Goal: Task Accomplishment & Management: Use online tool/utility

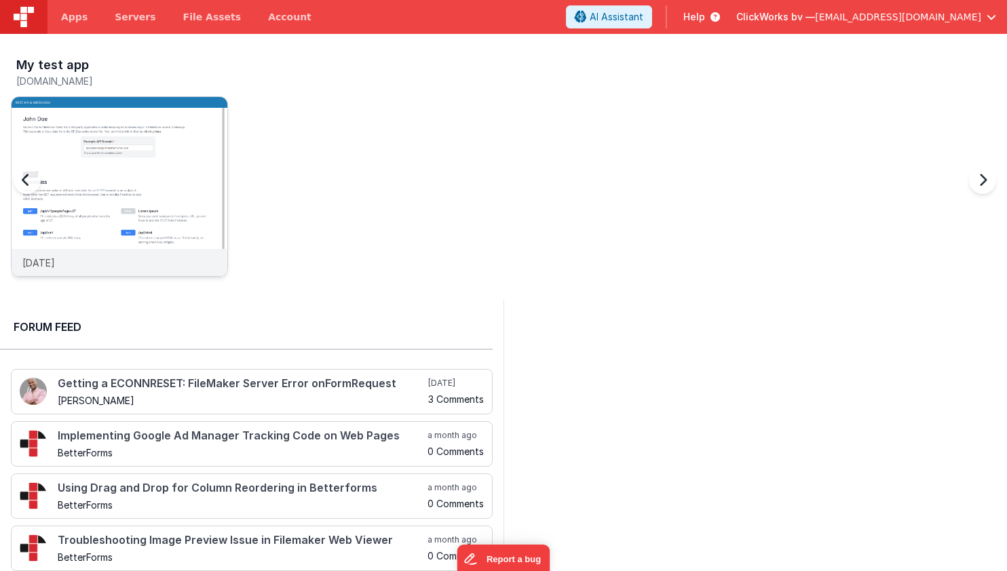
click at [85, 121] on img at bounding box center [120, 205] width 216 height 216
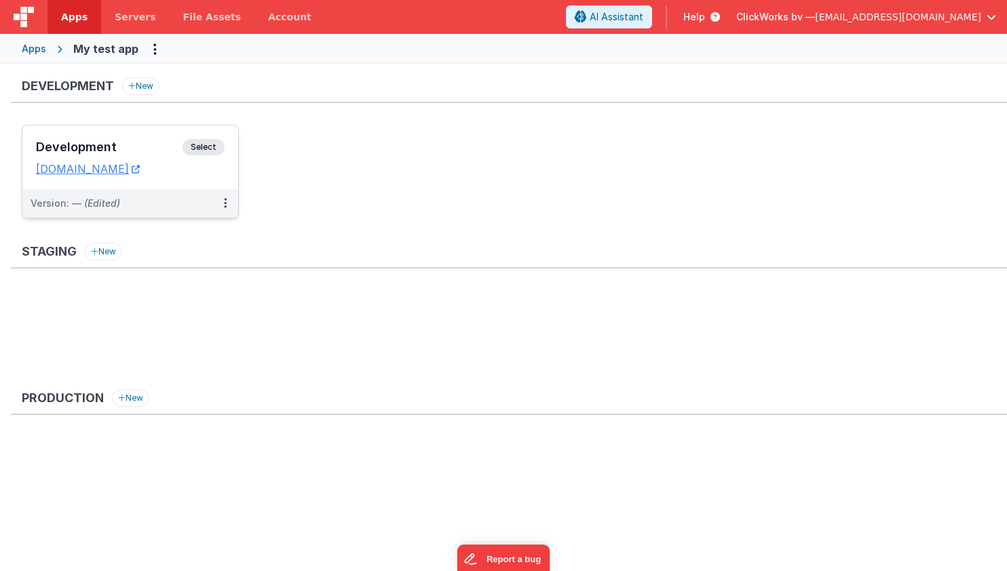
click at [83, 146] on h3 "Development" at bounding box center [109, 147] width 147 height 14
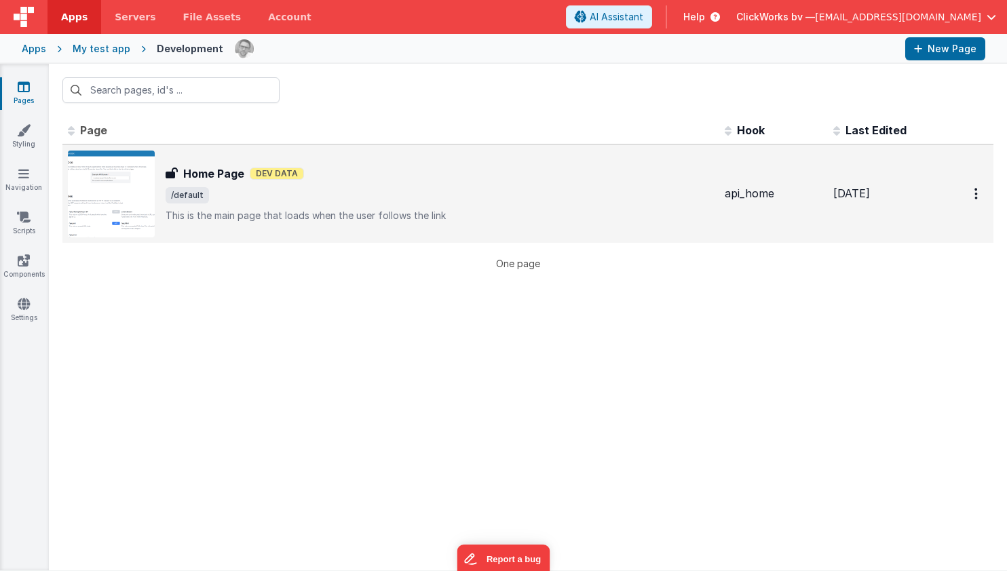
click at [293, 209] on p "This is the main page that loads when the user follows the link" at bounding box center [440, 216] width 548 height 14
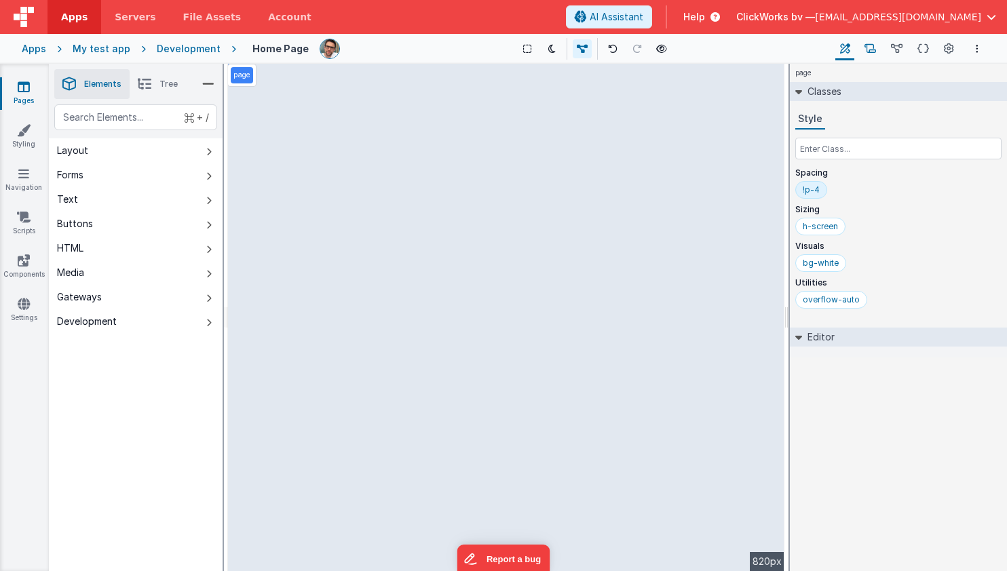
click at [872, 50] on icon at bounding box center [870, 49] width 12 height 14
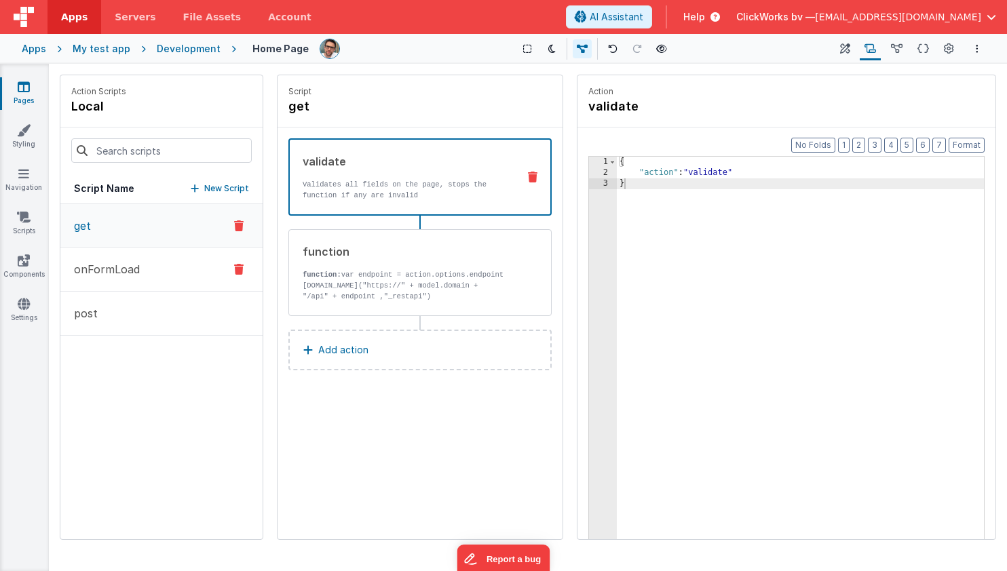
click at [112, 266] on p "onFormLoad" at bounding box center [103, 269] width 74 height 16
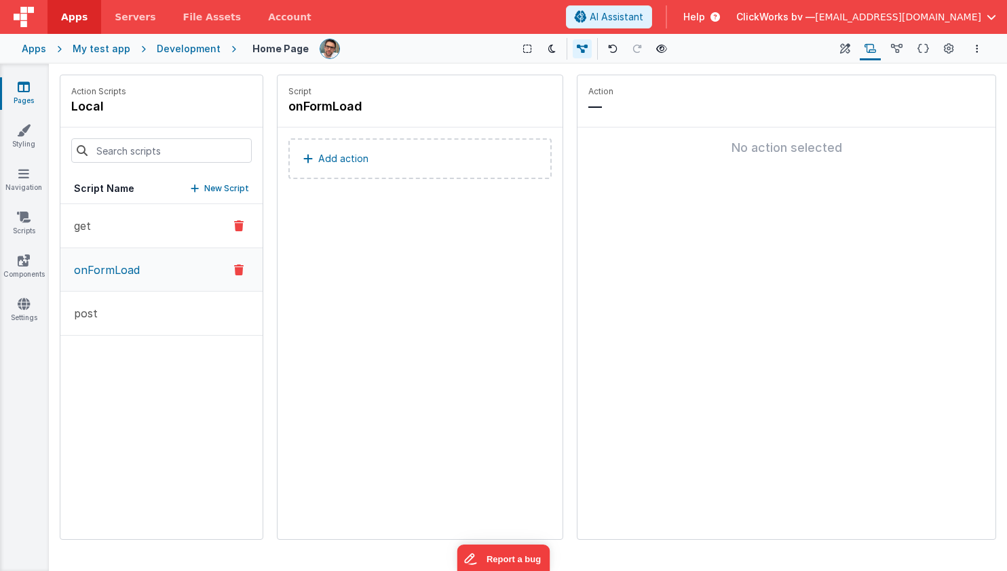
click at [133, 235] on button "get" at bounding box center [161, 226] width 202 height 44
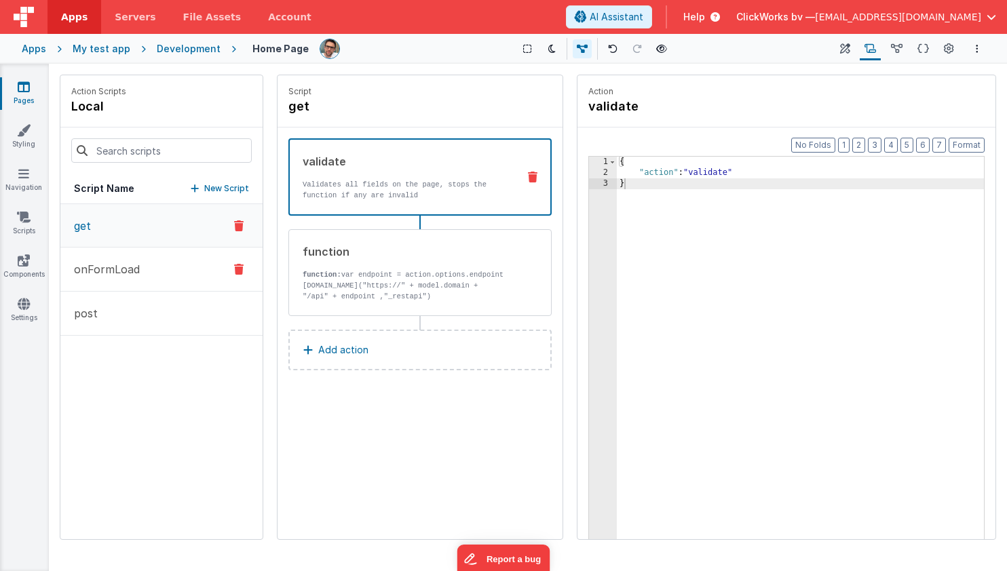
click at [118, 271] on p "onFormLoad" at bounding box center [103, 269] width 74 height 16
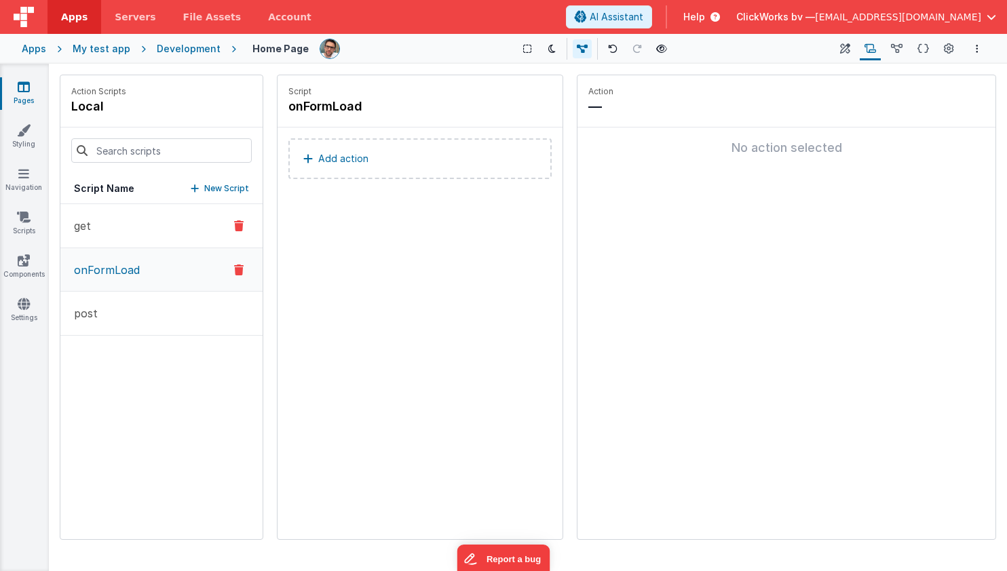
click at [102, 242] on button "get" at bounding box center [161, 226] width 202 height 44
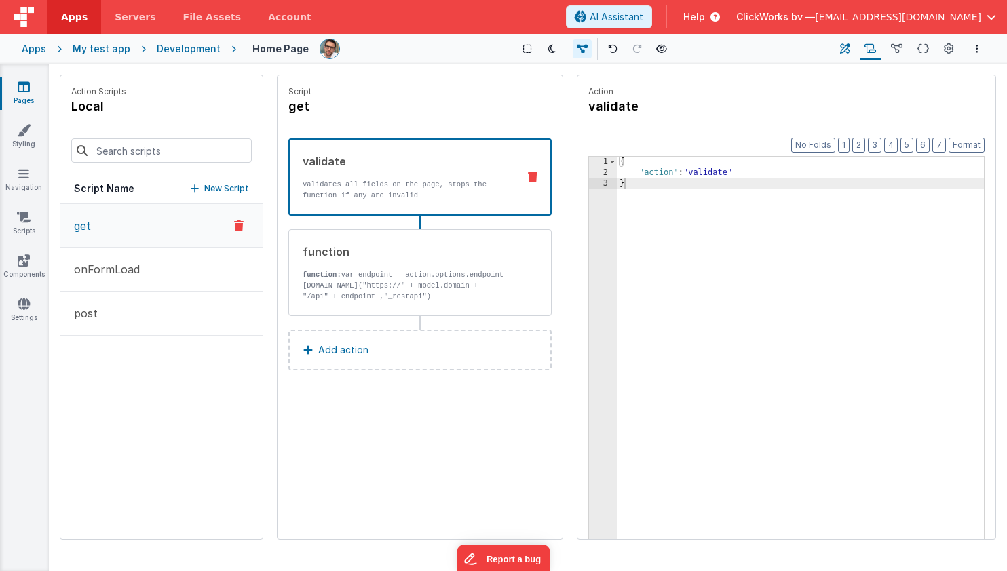
click at [847, 47] on icon at bounding box center [845, 49] width 10 height 14
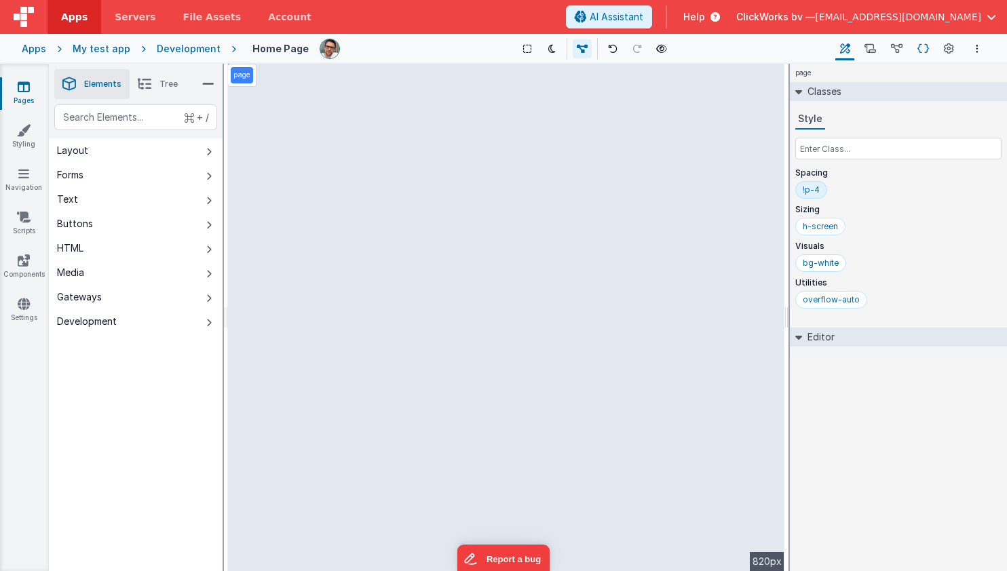
click at [925, 52] on icon at bounding box center [923, 49] width 12 height 14
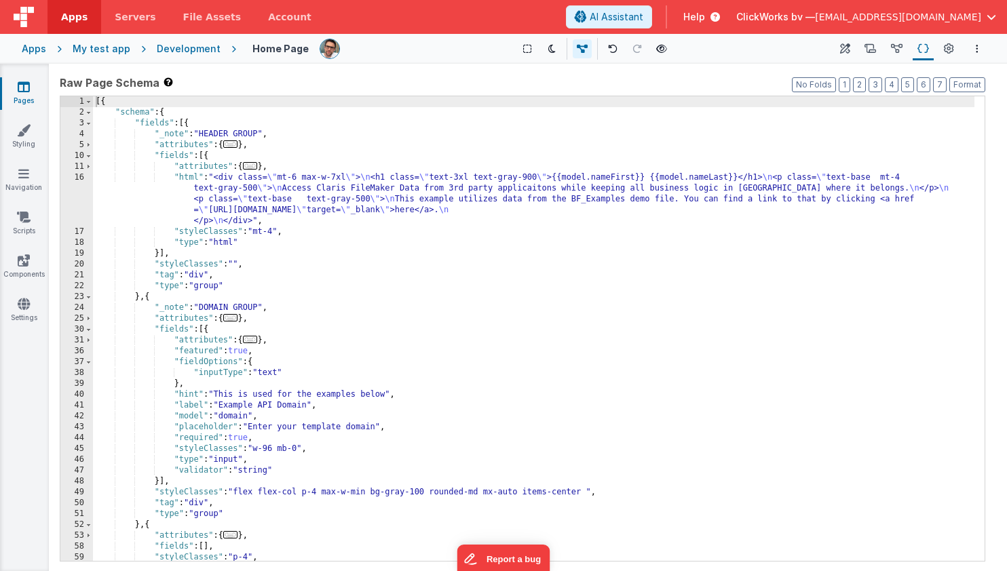
click at [398, 257] on div "[{ "schema" : { "fields" : [{ "_note" : "HEADER GROUP" , "attributes" : { ... }…" at bounding box center [533, 339] width 881 height 486
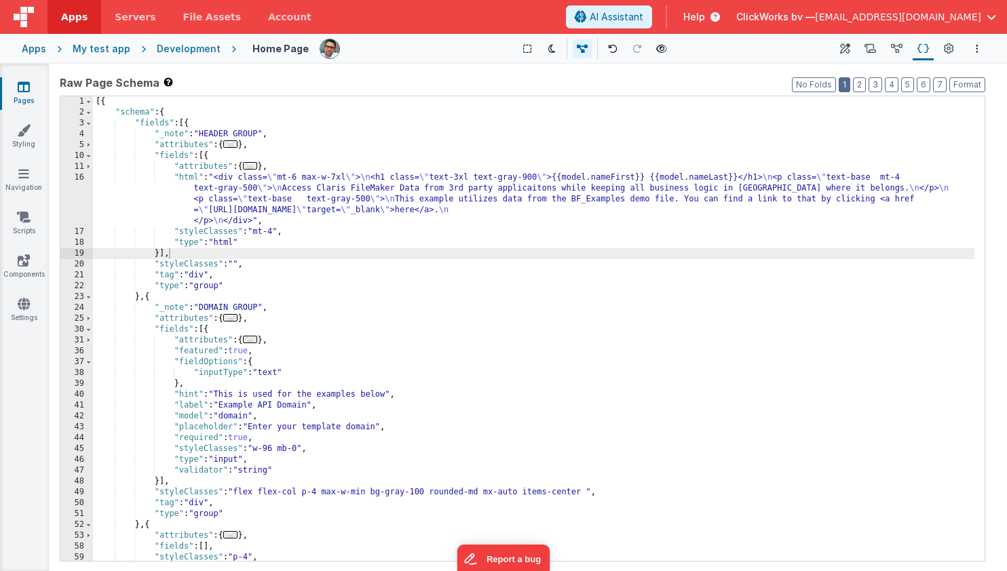
click at [846, 85] on button "1" at bounding box center [845, 84] width 12 height 15
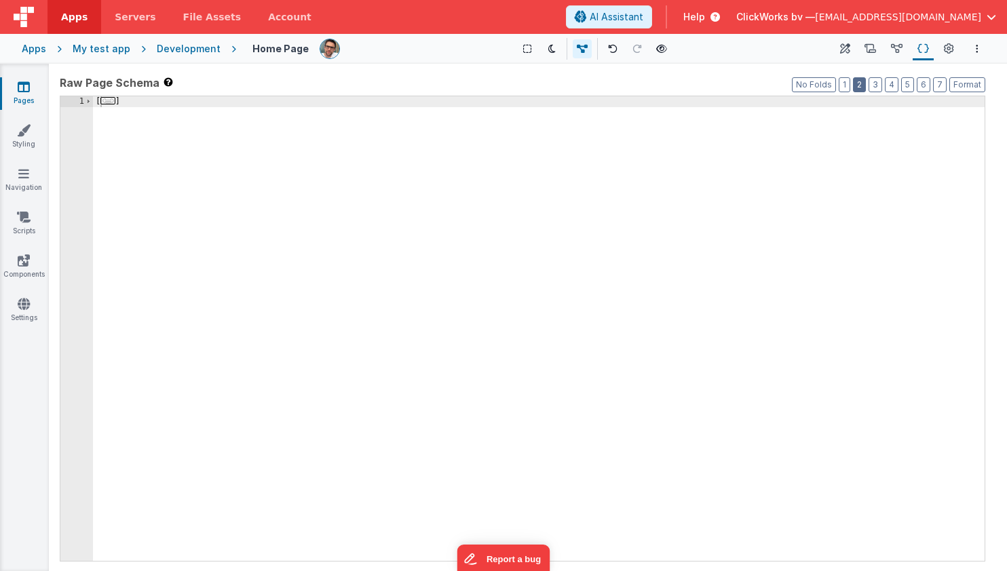
click at [864, 86] on button "2" at bounding box center [859, 84] width 13 height 15
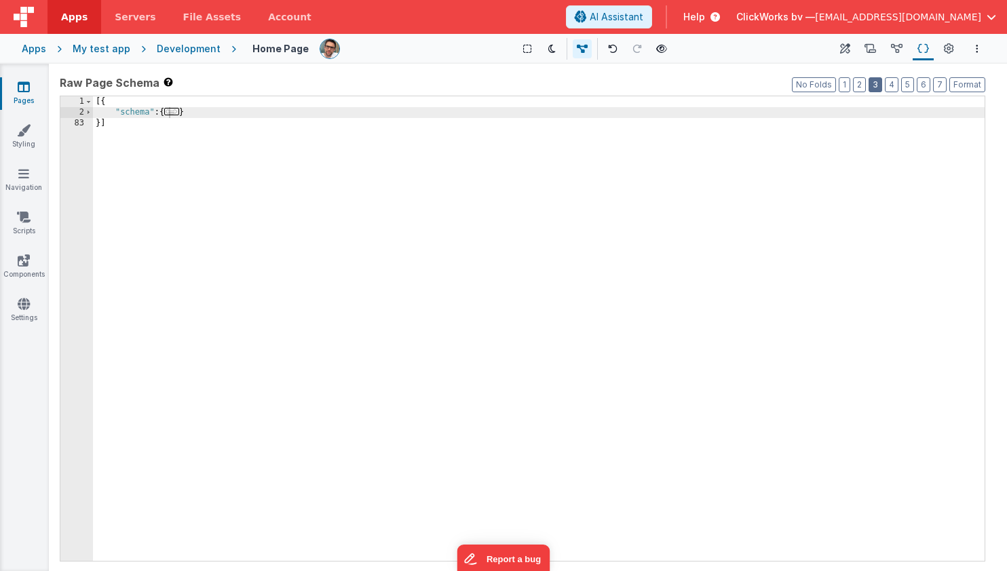
click at [874, 85] on button "3" at bounding box center [875, 84] width 14 height 15
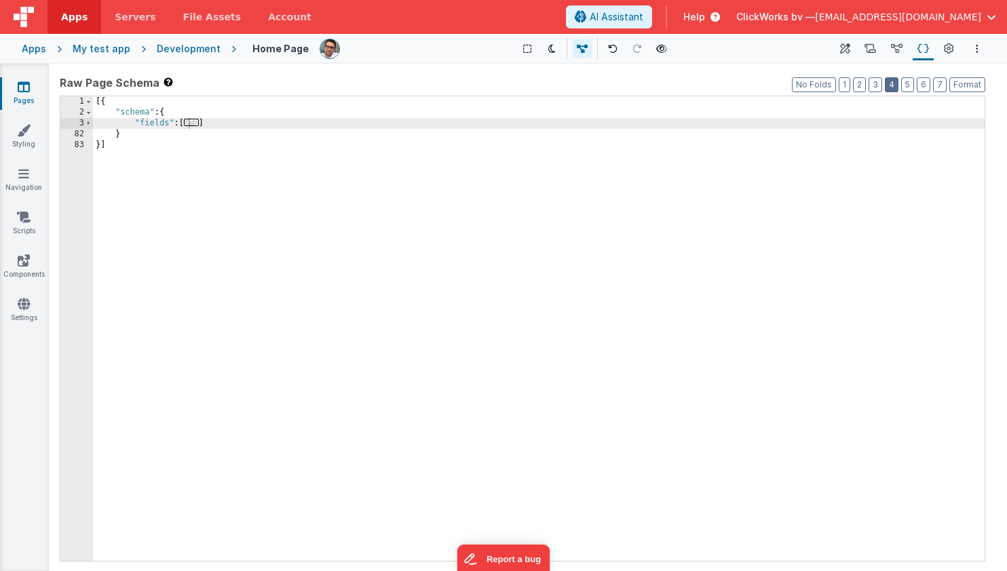
click at [897, 86] on button "4" at bounding box center [892, 84] width 14 height 15
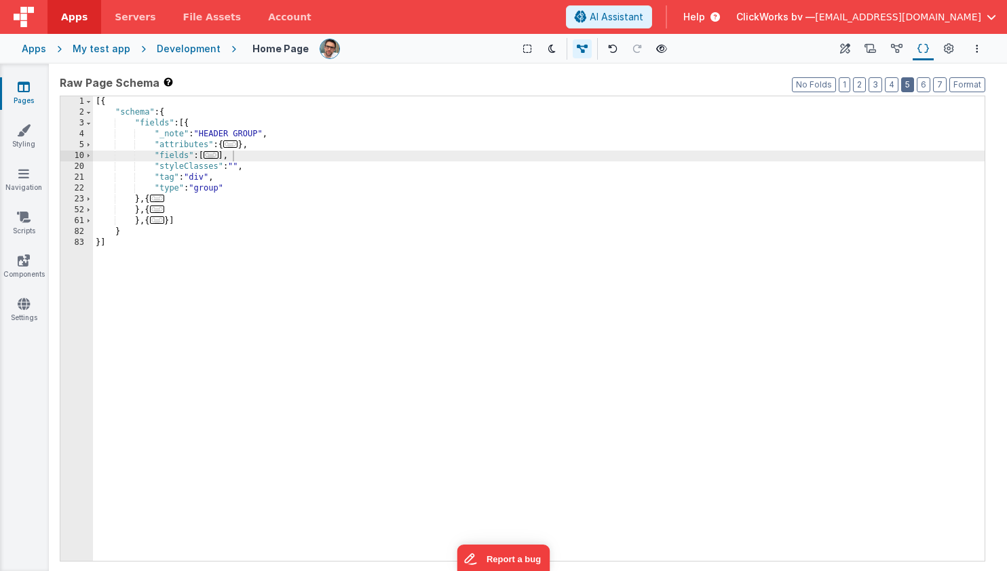
click at [908, 86] on button "5" at bounding box center [907, 84] width 13 height 15
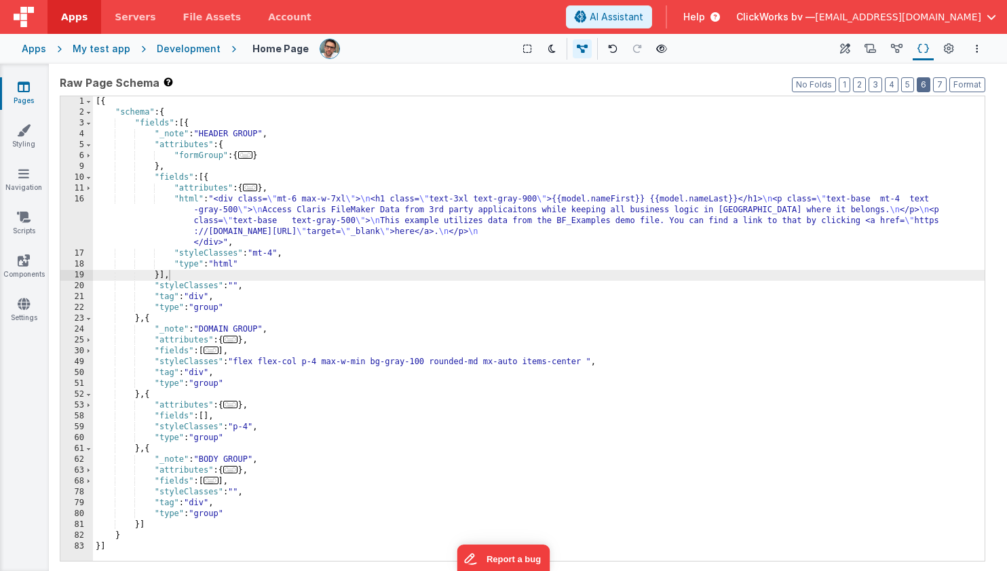
click at [925, 88] on button "6" at bounding box center [924, 84] width 14 height 15
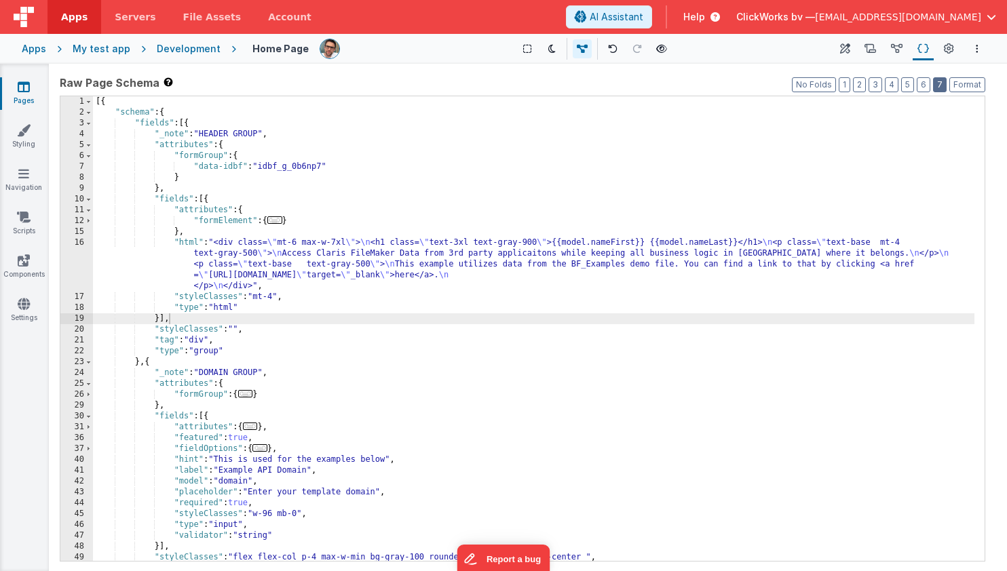
click at [942, 87] on button "7" at bounding box center [940, 84] width 14 height 15
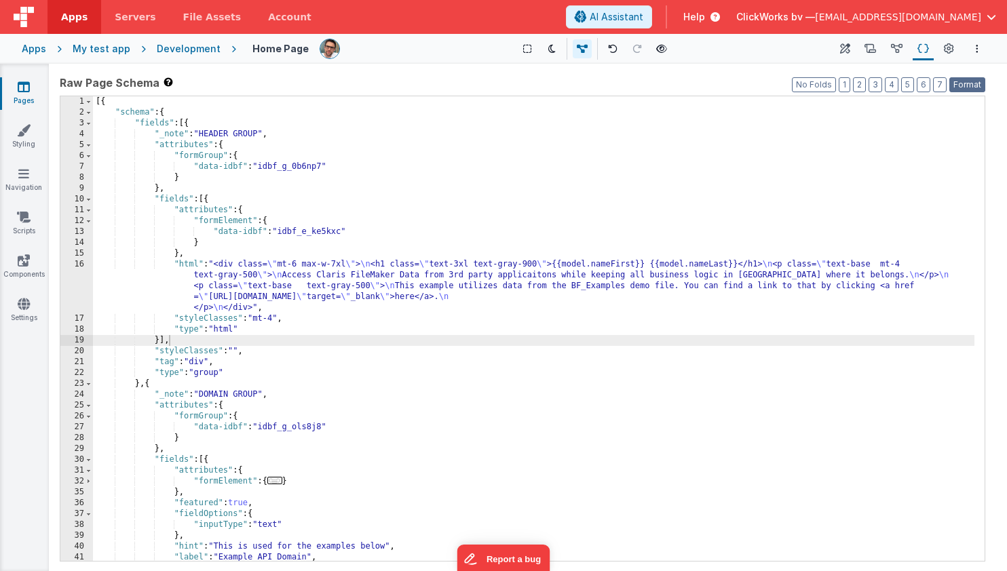
click at [965, 86] on button "Format" at bounding box center [967, 84] width 36 height 15
click at [486, 318] on div "[{ "schema" : { "fields" : [{ "_note" : "HEADER GROUP" , "attributes" : { "form…" at bounding box center [533, 339] width 881 height 486
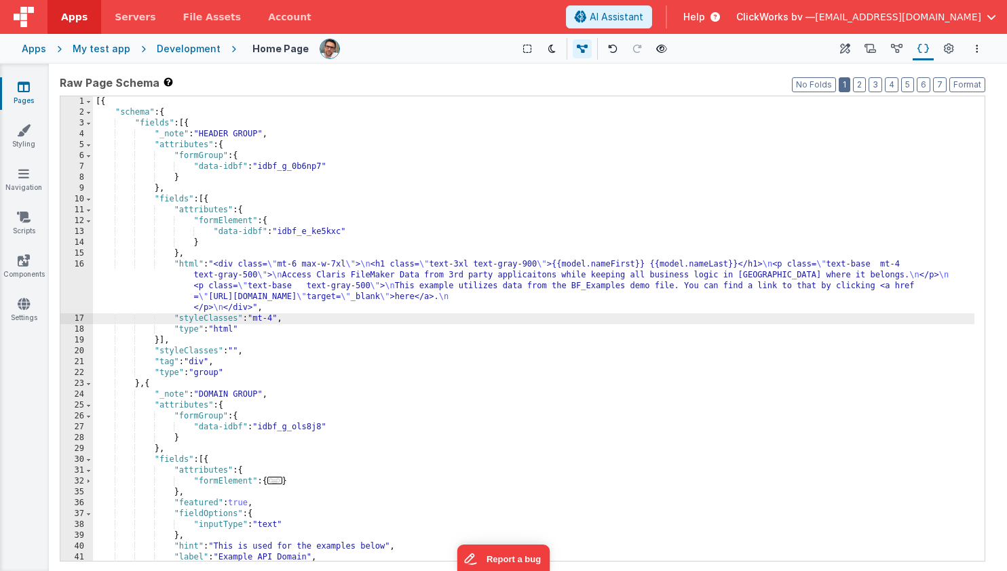
click at [845, 81] on button "1" at bounding box center [845, 84] width 12 height 15
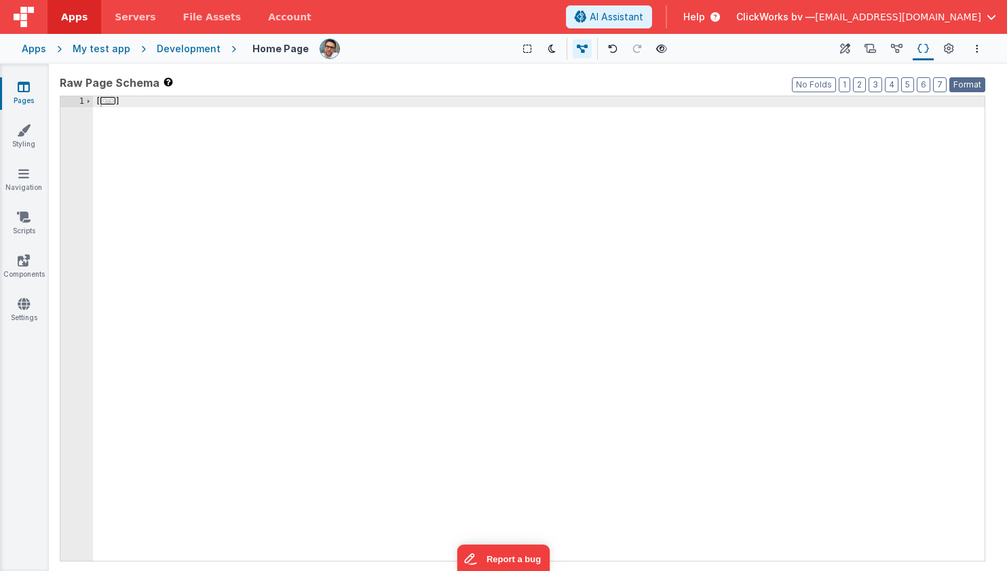
click at [970, 85] on button "Format" at bounding box center [967, 84] width 36 height 15
click at [876, 85] on button "3" at bounding box center [875, 84] width 14 height 15
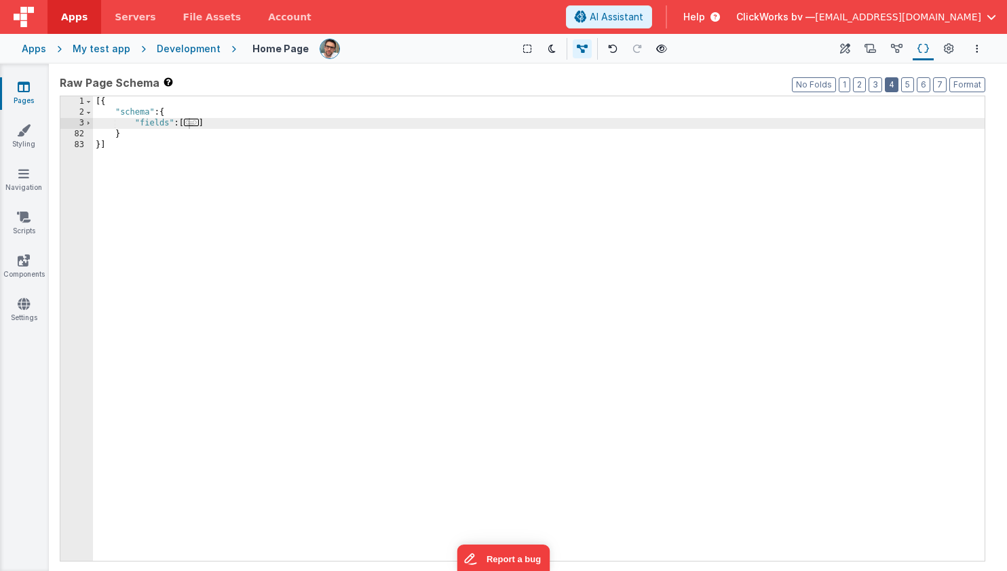
click at [898, 85] on button "4" at bounding box center [892, 84] width 14 height 15
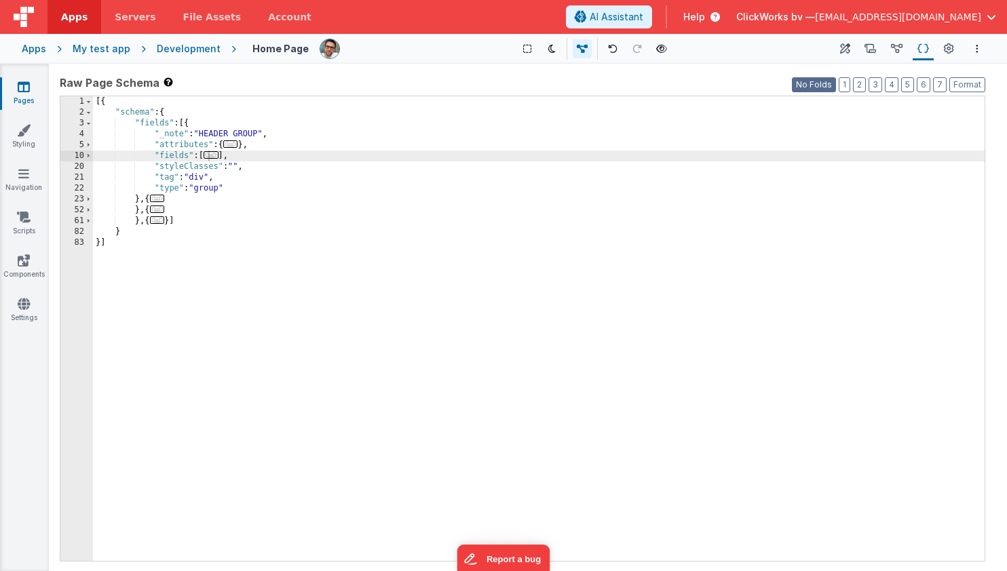
click at [831, 82] on button "No Folds" at bounding box center [814, 84] width 44 height 15
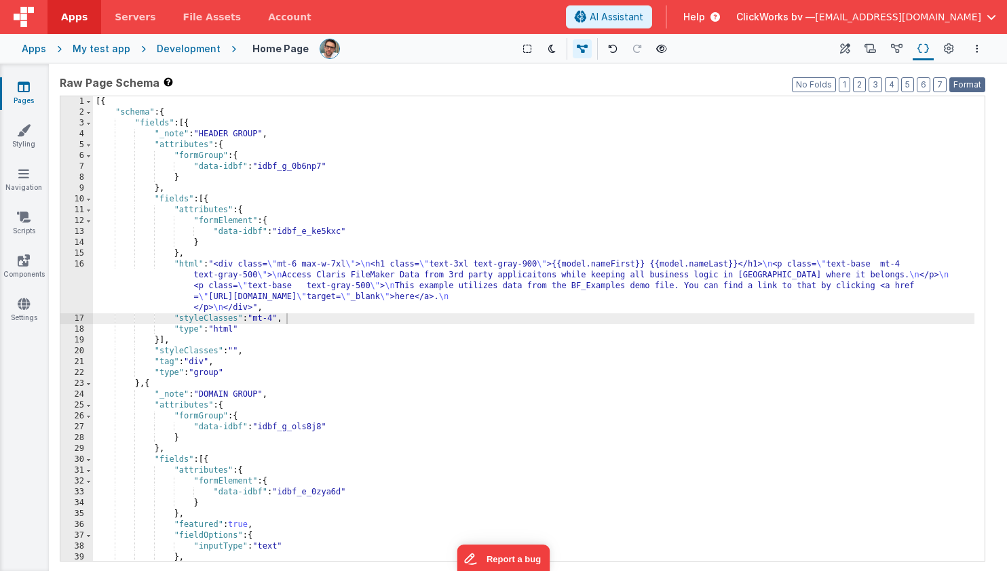
click at [959, 83] on button "Format" at bounding box center [967, 84] width 36 height 15
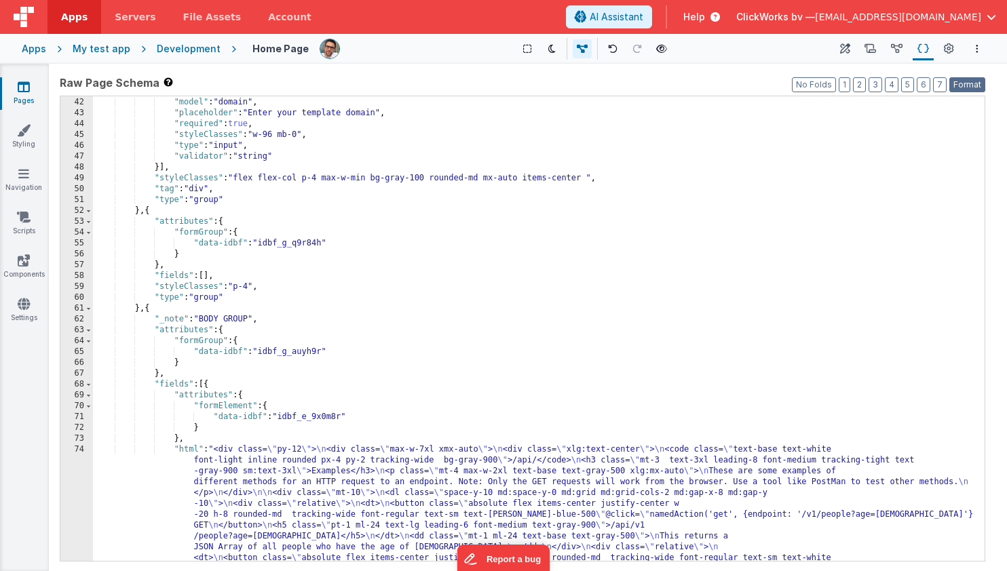
scroll to position [488, 0]
click at [89, 384] on span at bounding box center [88, 384] width 7 height 11
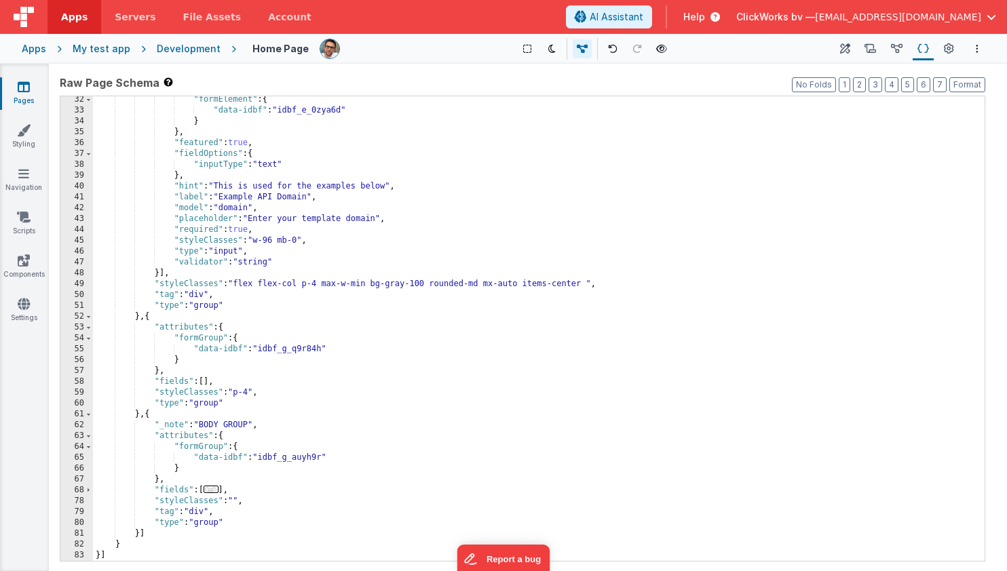
click at [213, 491] on span "..." at bounding box center [211, 489] width 15 height 7
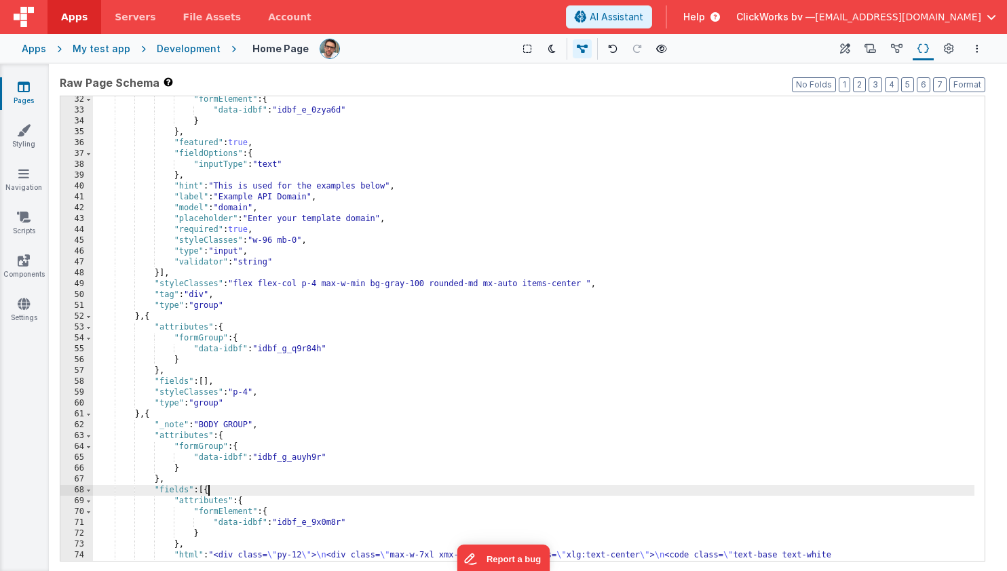
scroll to position [301, 0]
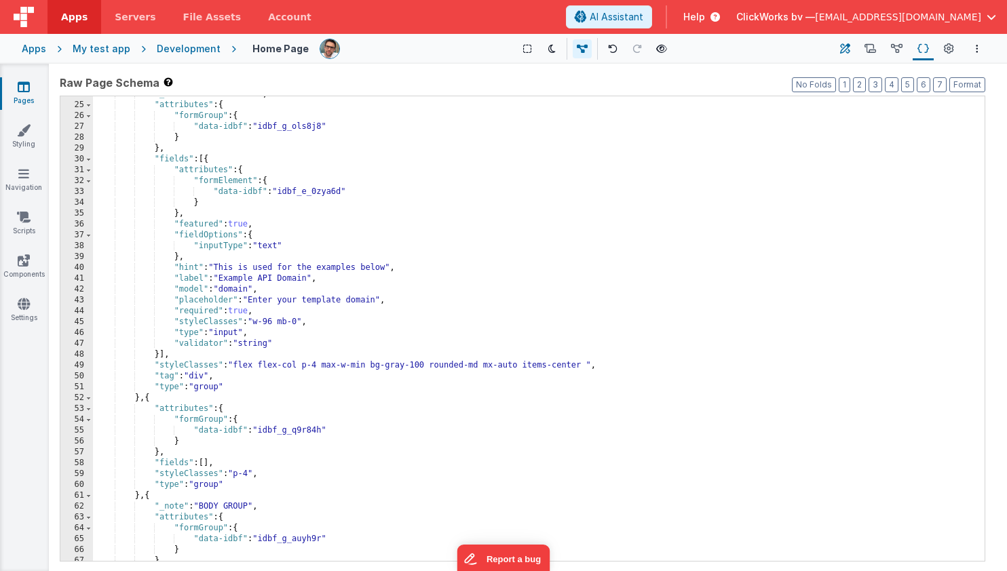
click at [847, 48] on icon at bounding box center [845, 49] width 10 height 14
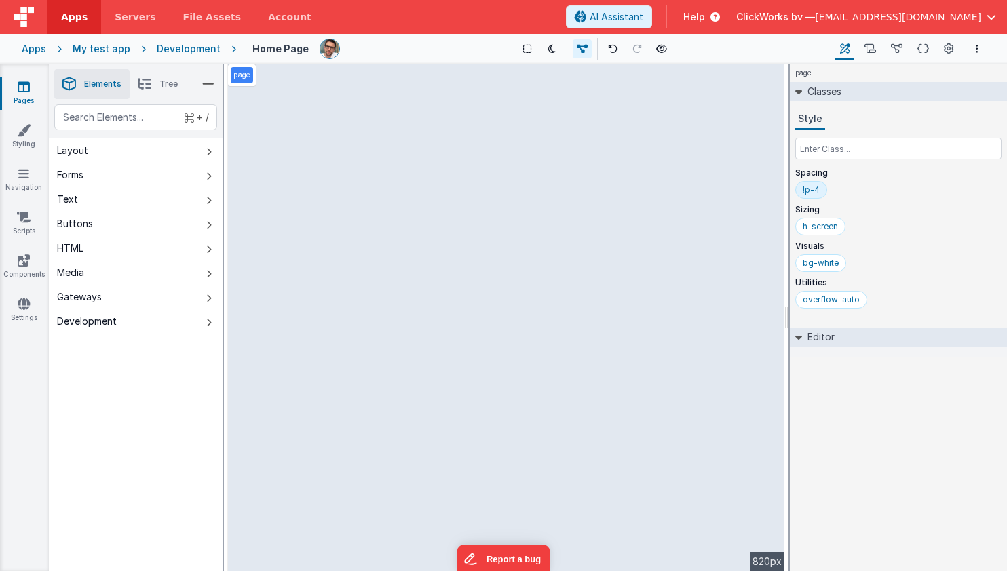
click at [301, 311] on div "page --> 820px" at bounding box center [506, 317] width 556 height 507
click at [90, 199] on button "Text" at bounding box center [136, 199] width 174 height 24
click at [81, 225] on div "Buttons" at bounding box center [75, 224] width 36 height 14
click at [75, 246] on div "HTML" at bounding box center [70, 249] width 26 height 14
click at [75, 274] on div "Media" at bounding box center [70, 273] width 27 height 14
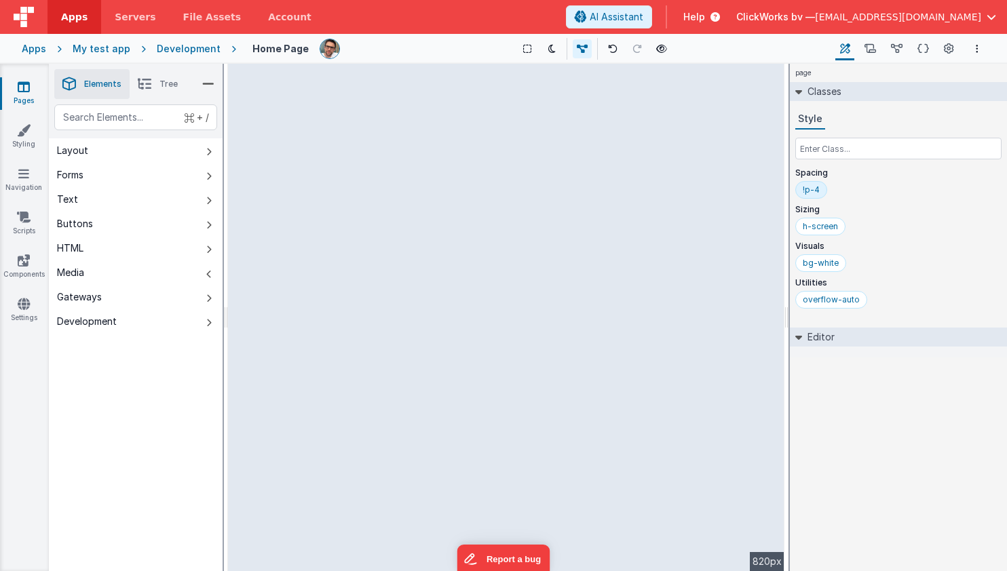
click at [79, 294] on div "Gateways" at bounding box center [79, 297] width 45 height 14
click at [77, 317] on div "Development" at bounding box center [87, 322] width 60 height 14
click at [313, 109] on div "--> 820px" at bounding box center [506, 317] width 556 height 507
click at [78, 155] on div "Layout" at bounding box center [72, 151] width 31 height 14
click at [499, 344] on div "--> 820px" at bounding box center [506, 317] width 556 height 507
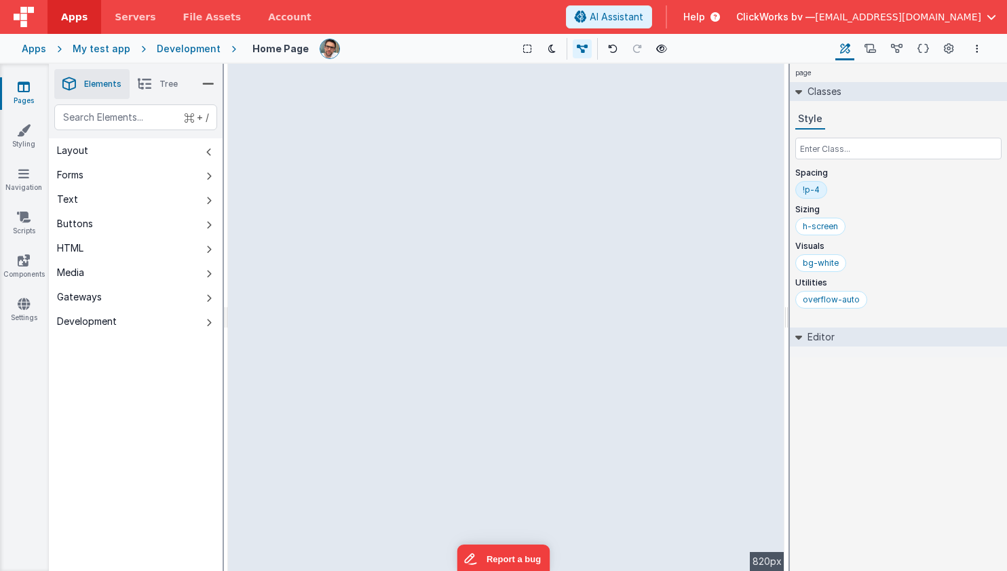
click at [81, 154] on div "Layout" at bounding box center [72, 151] width 31 height 14
